Goal: Task Accomplishment & Management: Manage account settings

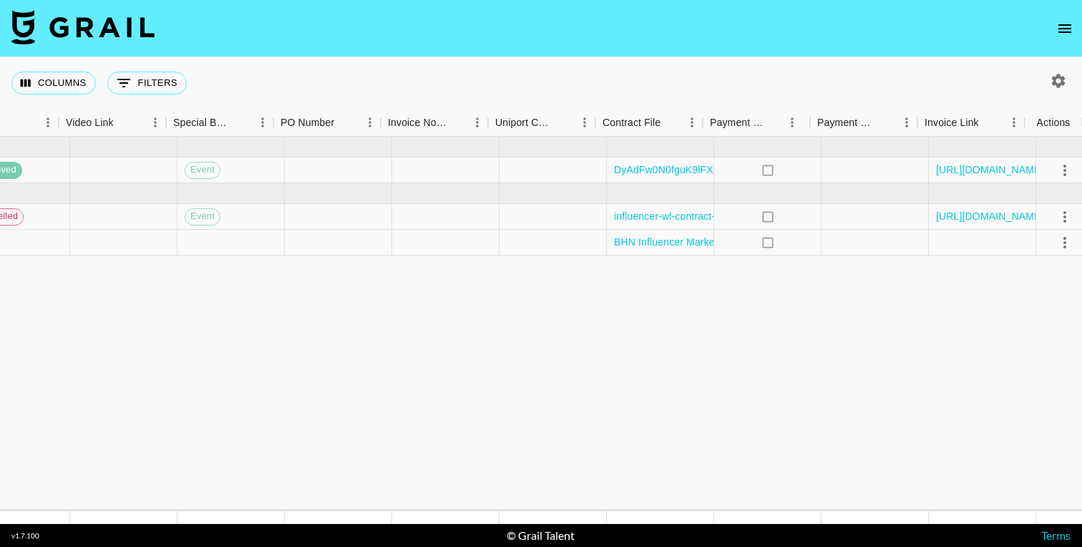
scroll to position [0, 1294]
click at [1054, 237] on icon "select merge strategy" at bounding box center [1053, 242] width 17 height 17
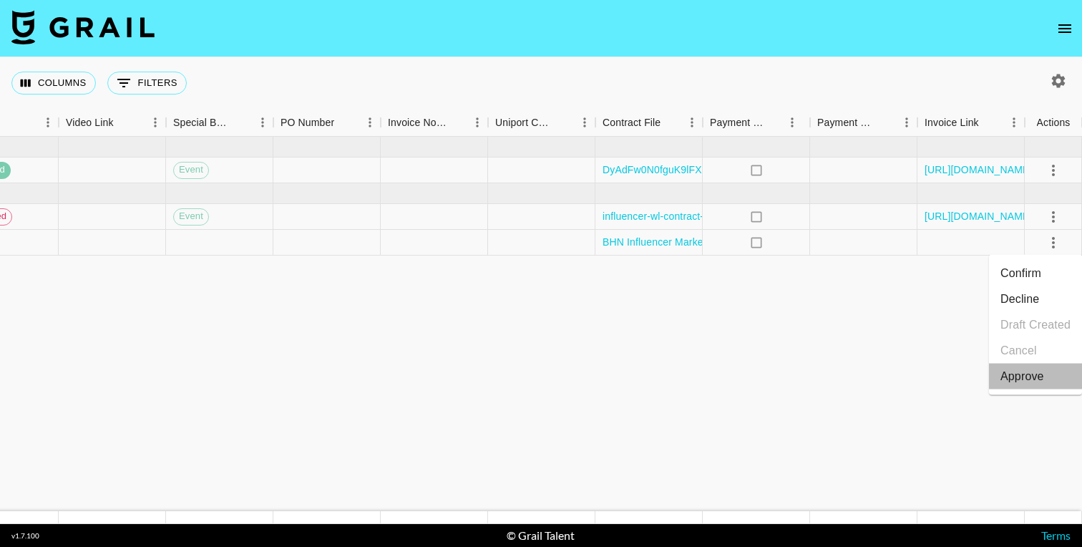
click at [1020, 377] on div "Approve" at bounding box center [1023, 376] width 44 height 17
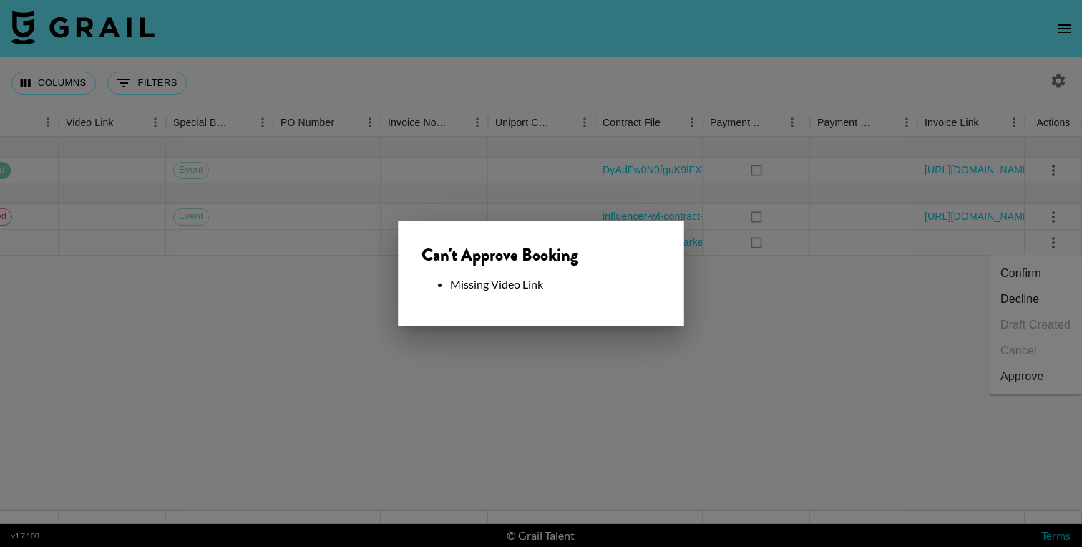
click at [781, 306] on div at bounding box center [541, 273] width 1082 height 547
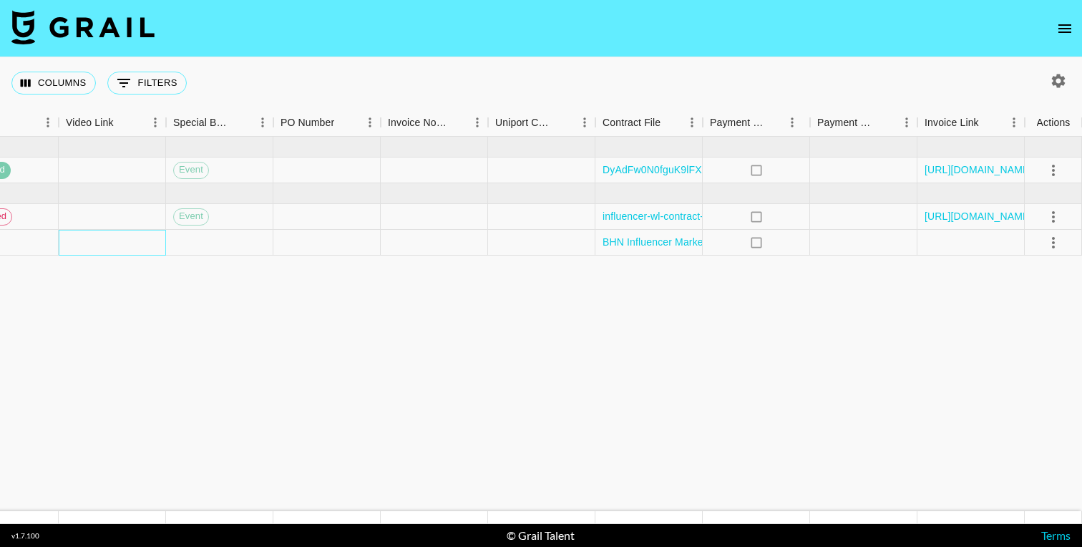
click at [112, 239] on div at bounding box center [112, 243] width 107 height 26
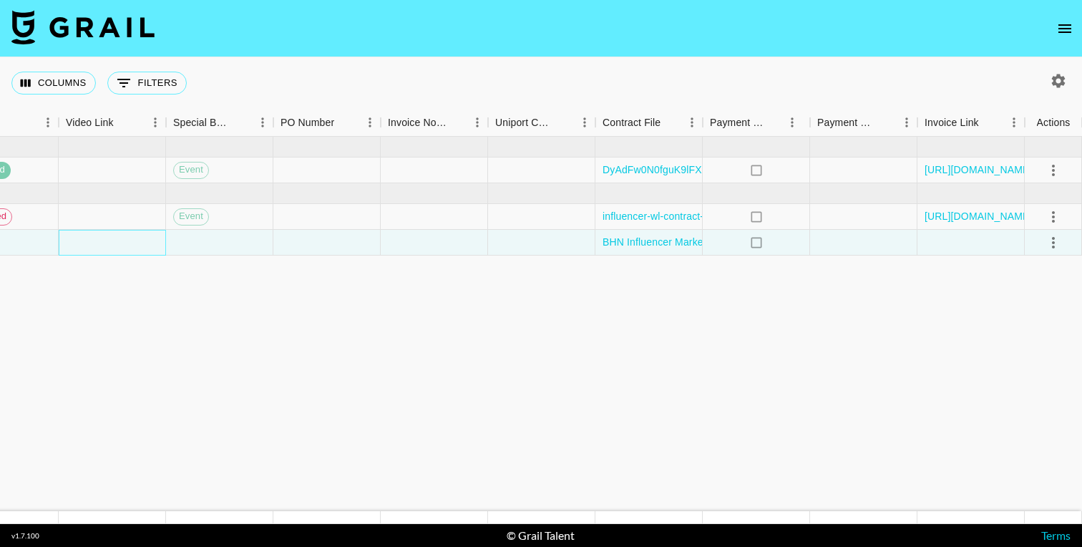
click at [112, 239] on div at bounding box center [112, 243] width 107 height 26
paste input "https://www.tiktok.com/@elainaefird/video/7548554904382491918?lang=en"
type input "https://www.tiktok.com/@elainaefird/video/7548554904382491918?lang=en"
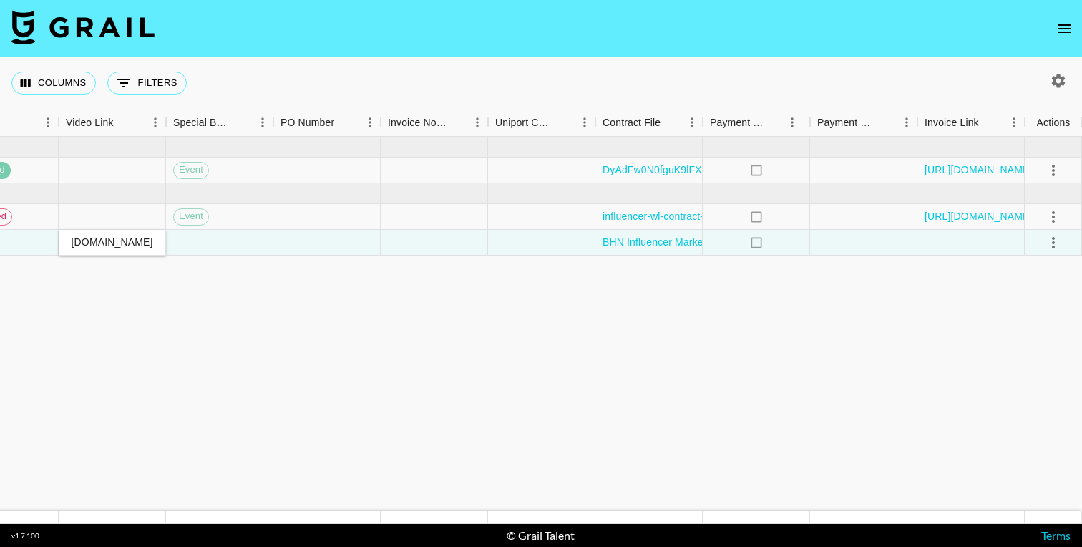
click at [138, 245] on div "https://www.tiktok.com/@elainaefird/video/7548554904382491918?lang=en" at bounding box center [112, 242] width 92 height 14
drag, startPoint x: 111, startPoint y: 243, endPoint x: 29, endPoint y: 241, distance: 82.4
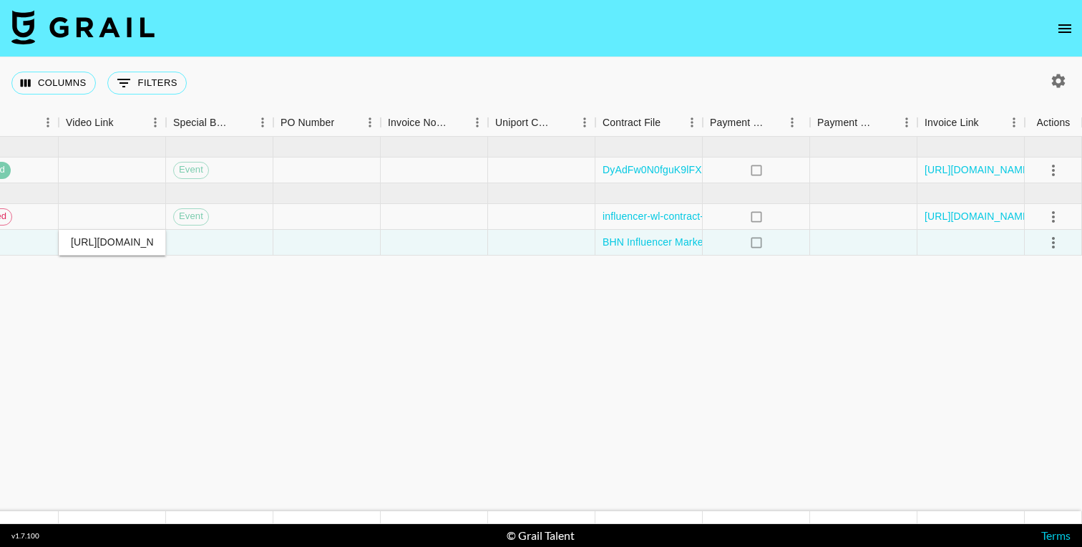
click at [1053, 243] on icon "select merge strategy" at bounding box center [1053, 242] width 3 height 11
click at [1034, 379] on div "Approve" at bounding box center [1023, 376] width 44 height 17
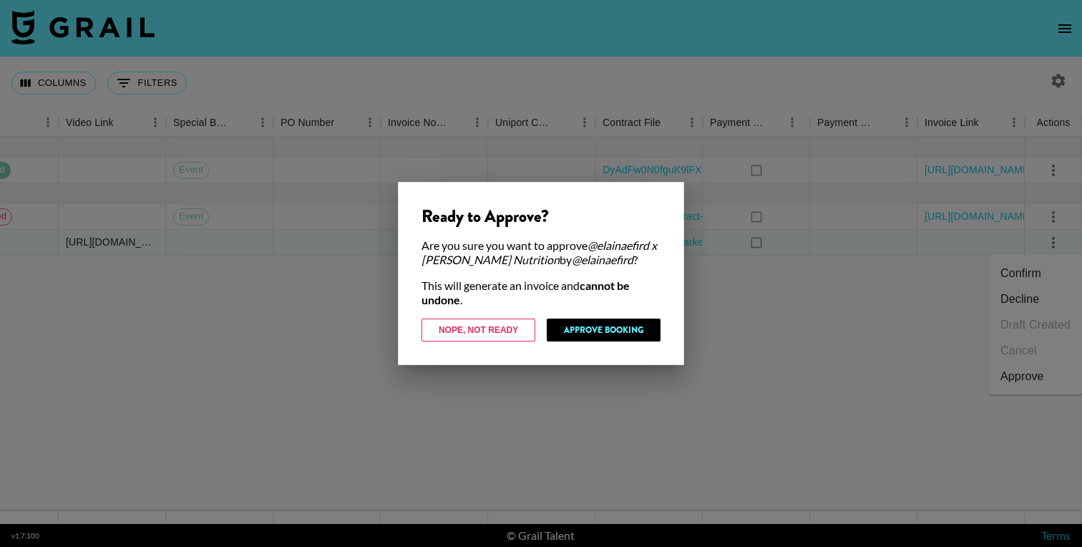
click at [752, 414] on div at bounding box center [541, 273] width 1082 height 547
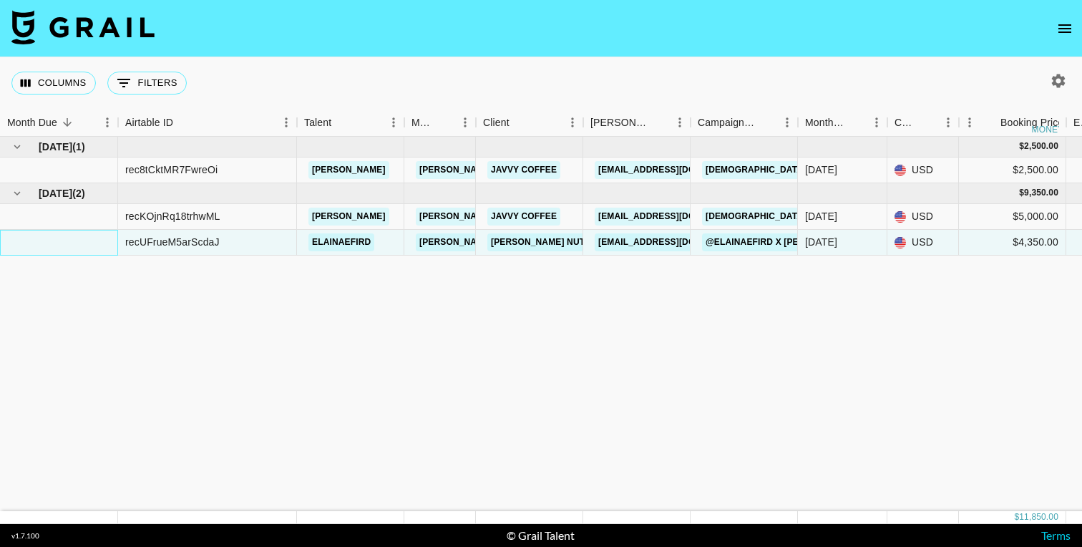
click at [85, 243] on div at bounding box center [59, 243] width 118 height 26
click at [67, 243] on div at bounding box center [59, 243] width 118 height 26
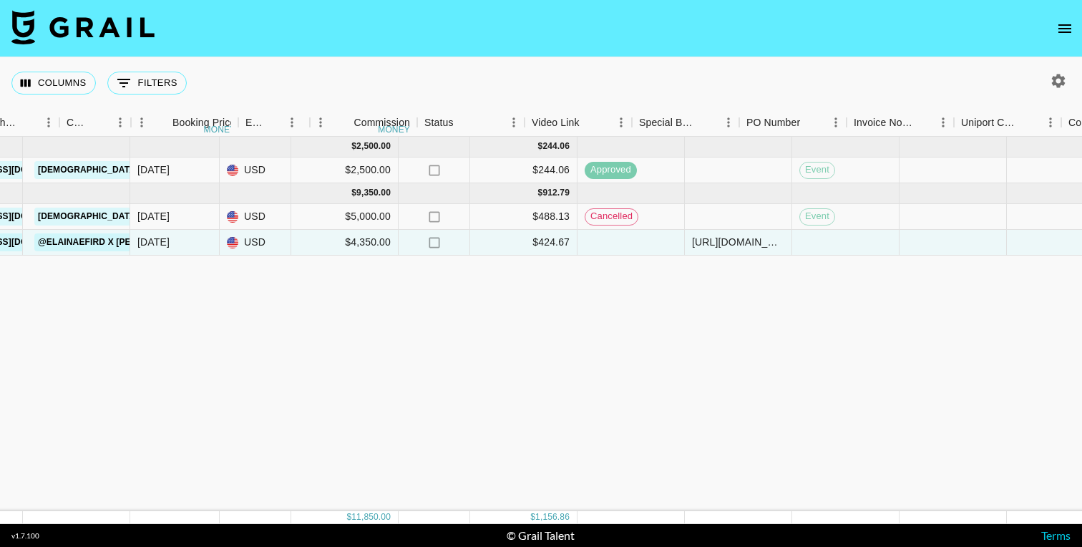
scroll to position [0, 1294]
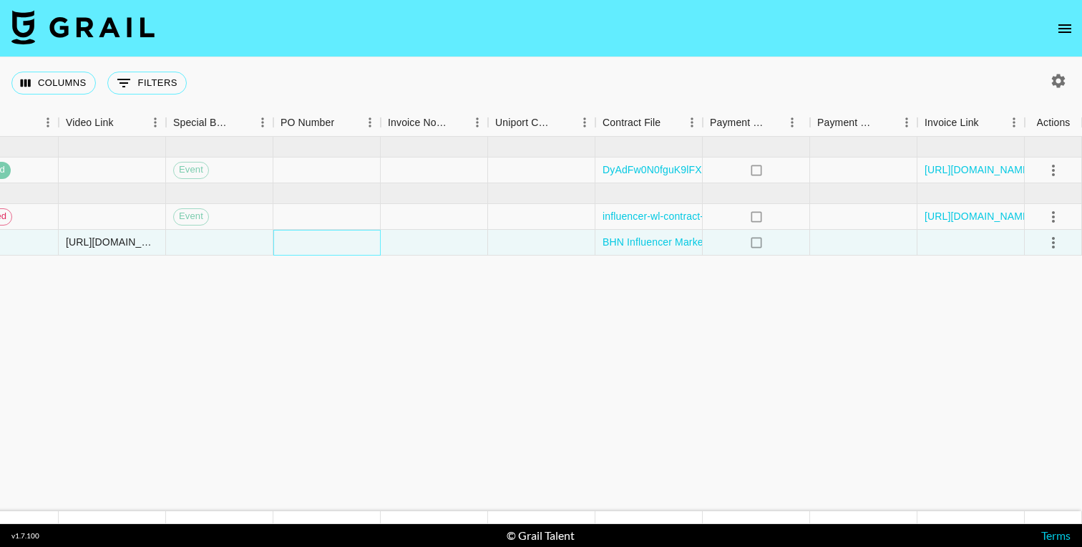
click at [322, 238] on div at bounding box center [326, 243] width 107 height 26
click at [1057, 241] on icon "select merge strategy" at bounding box center [1053, 242] width 17 height 17
click at [1044, 377] on li "Approve" at bounding box center [1035, 377] width 93 height 26
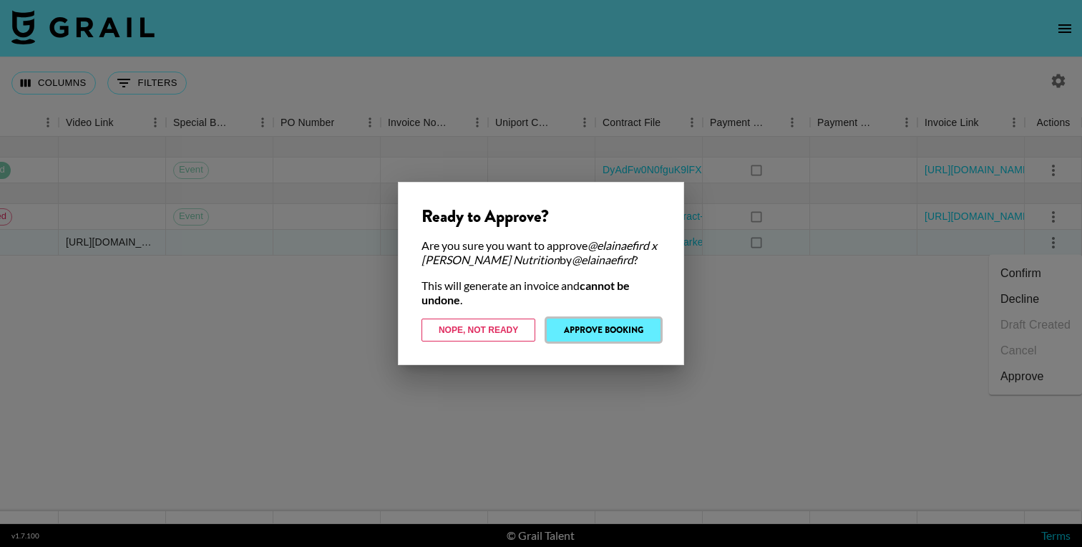
click at [633, 331] on button "Approve Booking" at bounding box center [604, 330] width 114 height 23
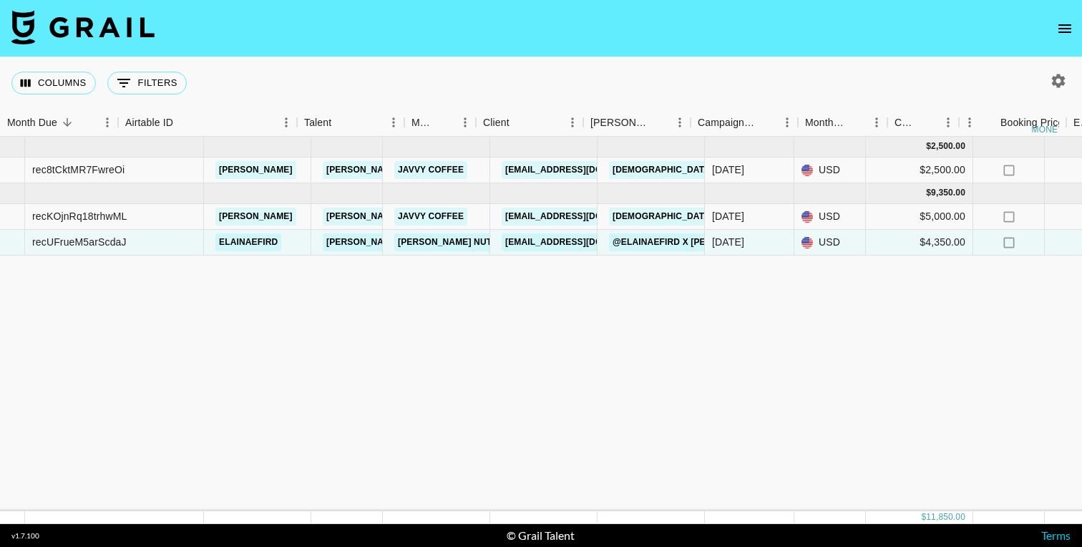
scroll to position [0, 0]
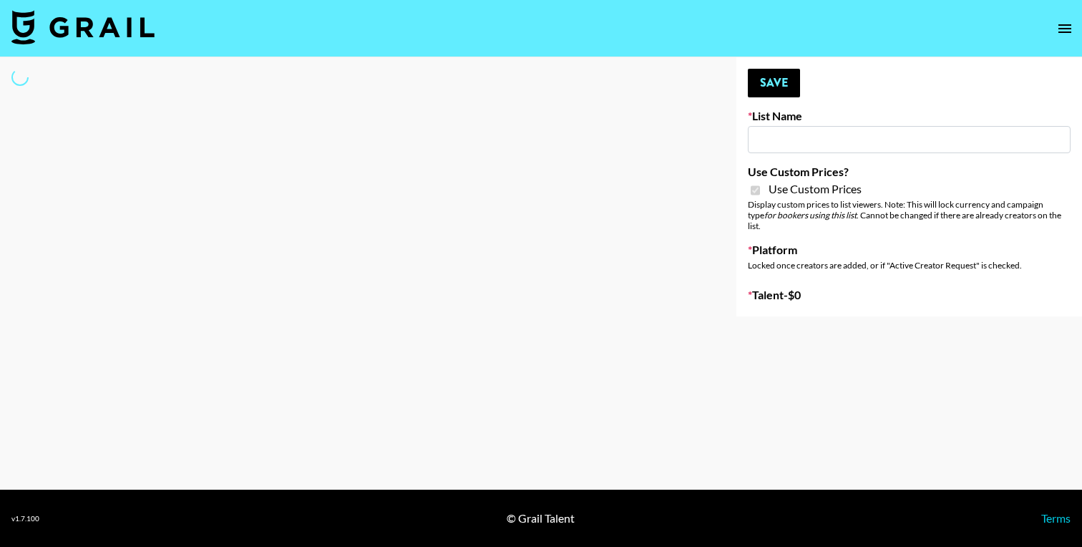
type input "Wavytalk ([DATE])"
checkbox input "true"
select select "Brand"
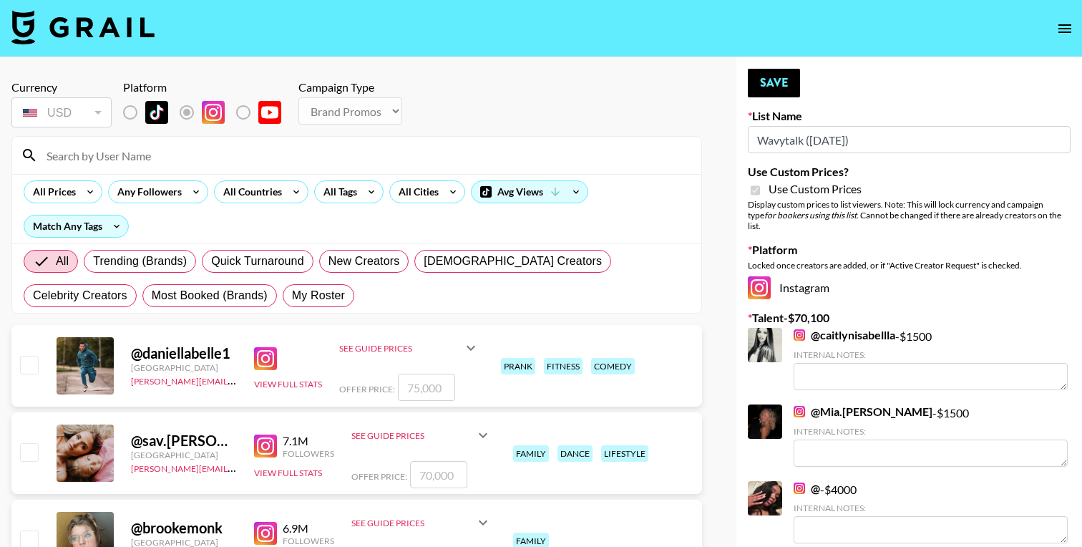
click at [142, 155] on input at bounding box center [365, 155] width 655 height 23
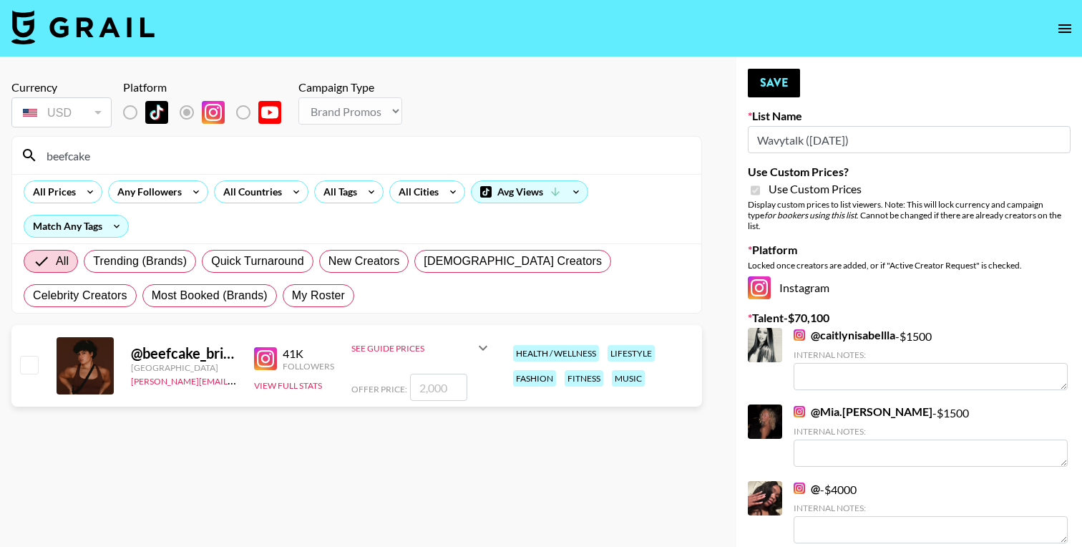
type input "beefcake"
click at [434, 387] on input "number" at bounding box center [438, 387] width 57 height 27
type input "2"
checkbox input "true"
click at [432, 390] on input "2000" at bounding box center [438, 387] width 57 height 27
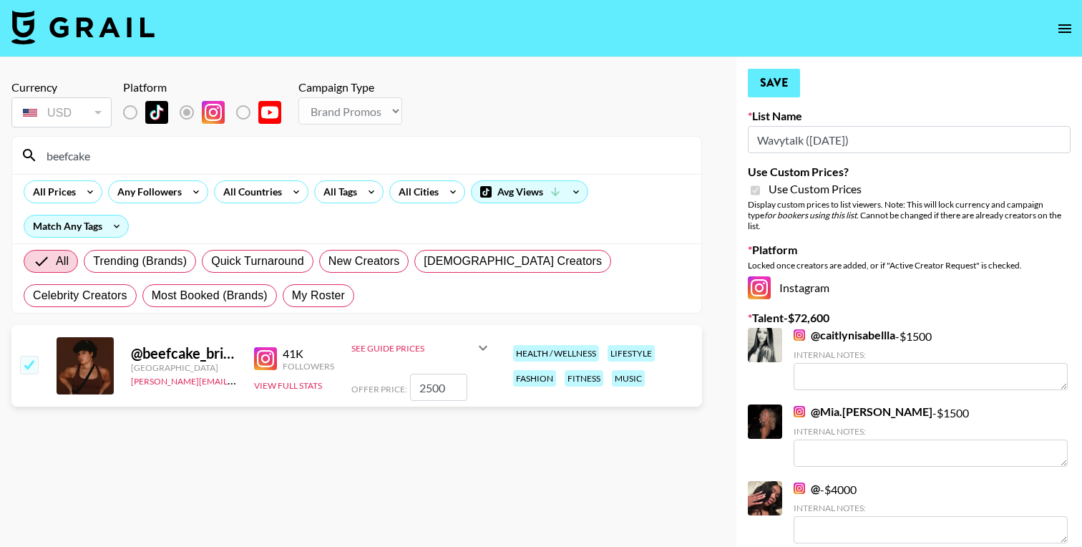
type input "2500"
click at [766, 96] on button "Save" at bounding box center [774, 83] width 52 height 29
